Goal: Task Accomplishment & Management: Manage account settings

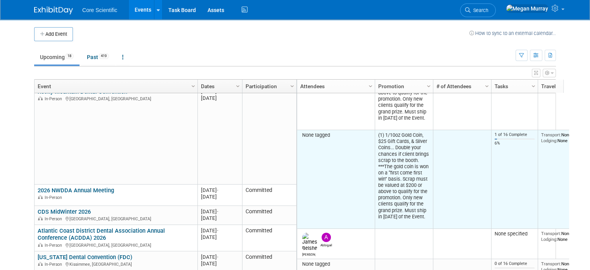
scroll to position [342, 0]
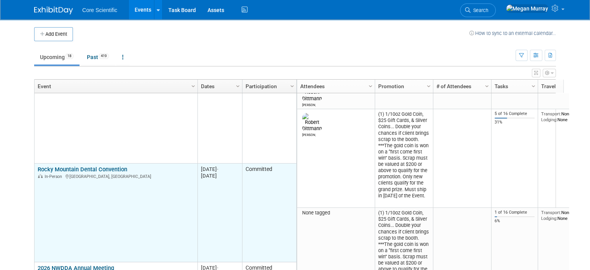
click at [65, 170] on link "Rocky Mountain Dental Convention" at bounding box center [83, 169] width 90 height 7
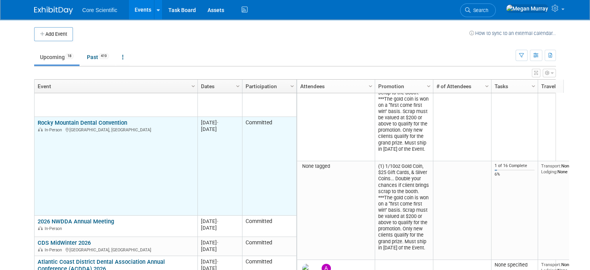
scroll to position [429, 0]
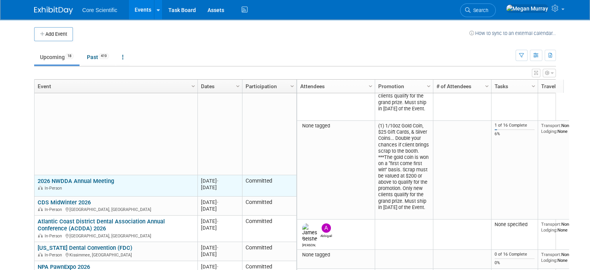
click at [62, 179] on link "2026 NWDDA Annual Meeting" at bounding box center [76, 180] width 76 height 7
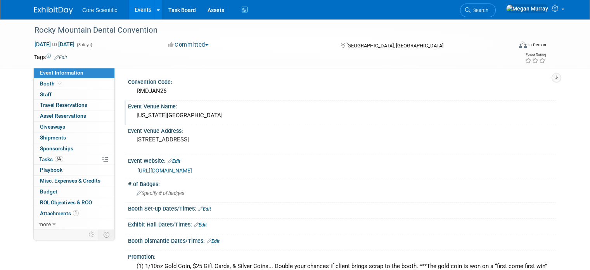
click at [128, 114] on div "[US_STATE][GEOGRAPHIC_DATA]" at bounding box center [342, 115] width 428 height 13
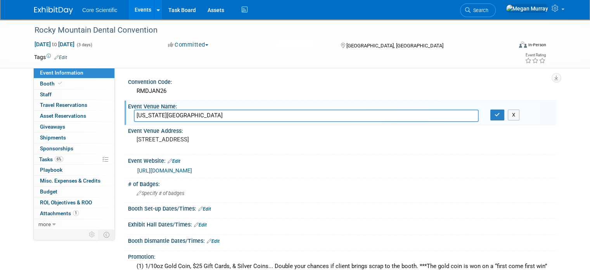
drag, startPoint x: 128, startPoint y: 114, endPoint x: 218, endPoint y: 114, distance: 90.1
click at [218, 114] on input "[US_STATE][GEOGRAPHIC_DATA]" at bounding box center [306, 115] width 345 height 12
click at [158, 139] on pre "[STREET_ADDRESS]" at bounding box center [217, 139] width 161 height 7
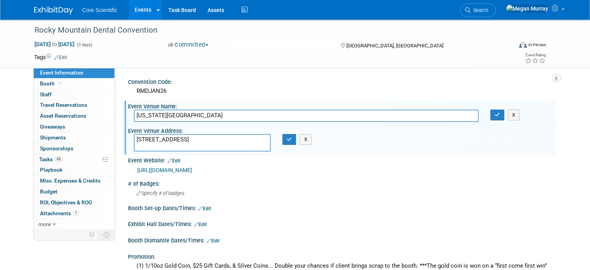
click at [158, 139] on textarea "[STREET_ADDRESS]" at bounding box center [202, 142] width 137 height 17
click at [287, 139] on icon "button" at bounding box center [289, 139] width 5 height 5
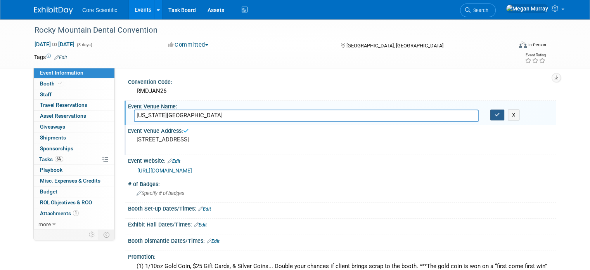
click at [500, 112] on icon "button" at bounding box center [497, 114] width 5 height 5
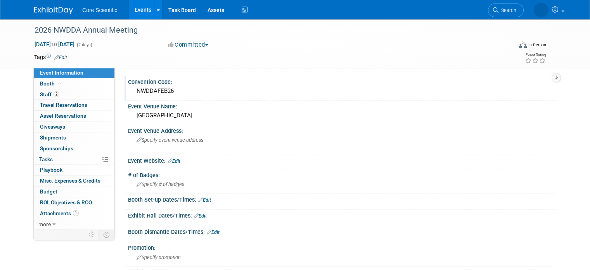
click at [151, 90] on div "NWDDAFEB26" at bounding box center [342, 91] width 417 height 12
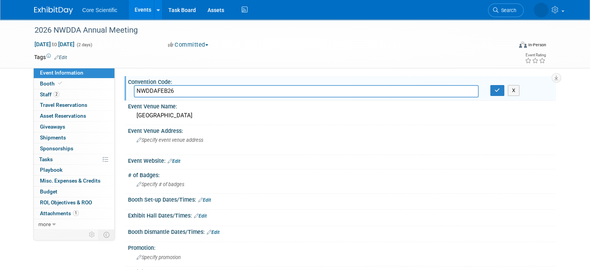
click at [151, 90] on input "NWDDAFEB26" at bounding box center [306, 91] width 345 height 12
click at [158, 118] on div "Hilton Sandestin Beach Golf Resort & Spa" at bounding box center [342, 115] width 417 height 12
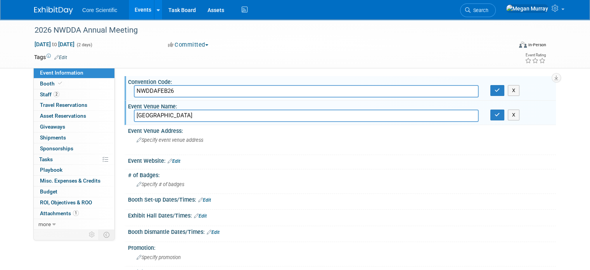
click at [158, 118] on input "Hilton Sandestin Beach Golf Resort & Spa" at bounding box center [306, 115] width 345 height 12
click at [243, 147] on div "Specify event venue address" at bounding box center [217, 143] width 167 height 18
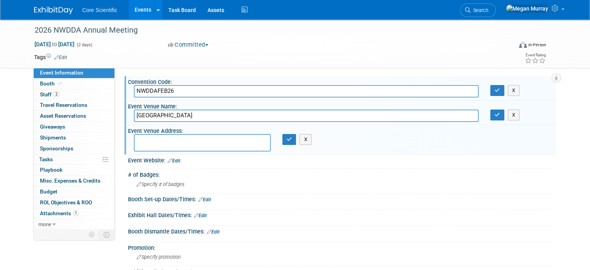
click at [186, 139] on textarea at bounding box center [202, 142] width 137 height 17
paste textarea "4000 S Sandestin Blvd, Miramar Beach, FL 32550"
type textarea "4000 S Sandestin Blvd, Miramar Beach, FL 32550"
click at [286, 142] on button "button" at bounding box center [290, 139] width 14 height 11
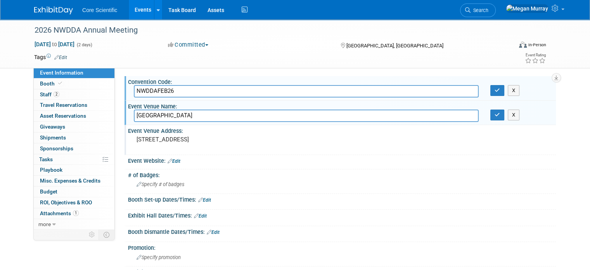
click at [172, 160] on link "Edit" at bounding box center [174, 160] width 13 height 5
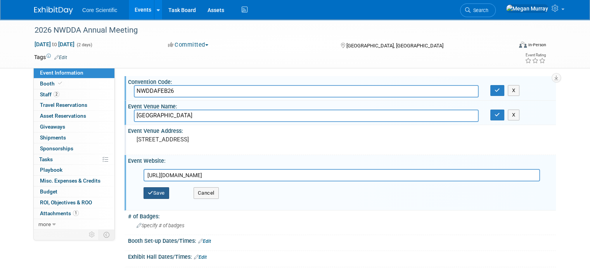
type input "https://www.nwdda.org/nwdda-annual-meeting"
click at [152, 188] on button "Save" at bounding box center [157, 193] width 26 height 12
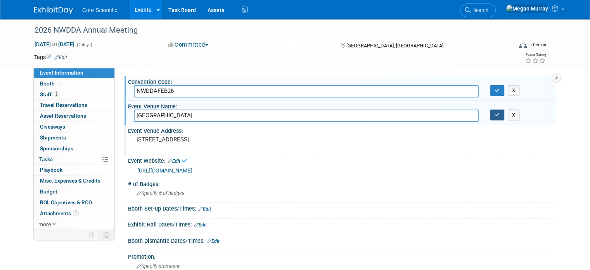
click at [500, 116] on icon "button" at bounding box center [497, 114] width 5 height 5
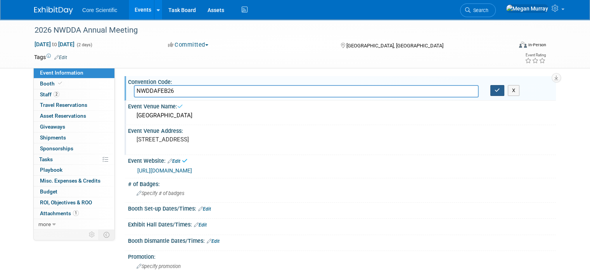
click at [505, 92] on button "button" at bounding box center [498, 90] width 14 height 11
